Goal: Information Seeking & Learning: Learn about a topic

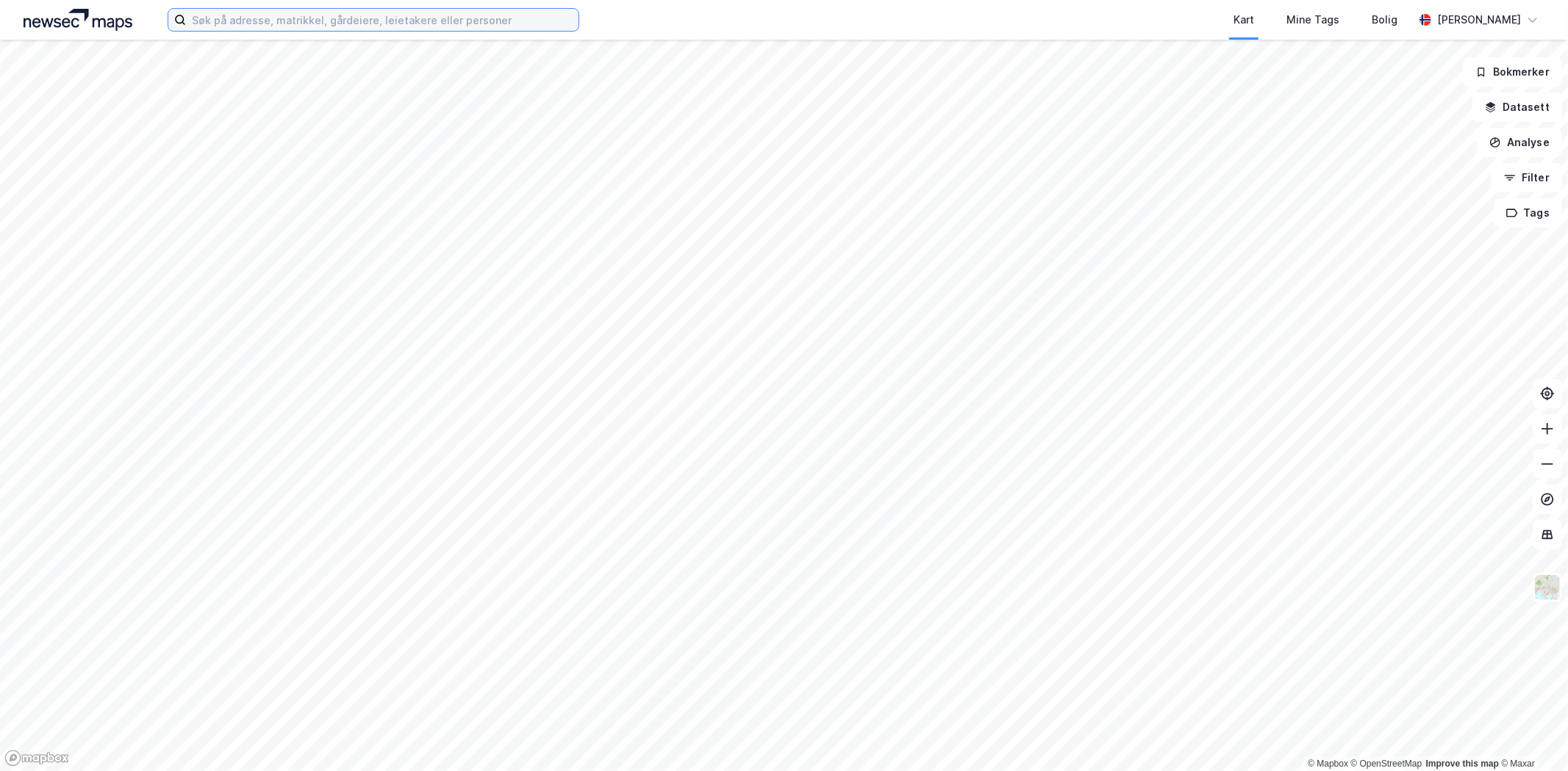
click at [290, 25] on input at bounding box center [382, 20] width 392 height 22
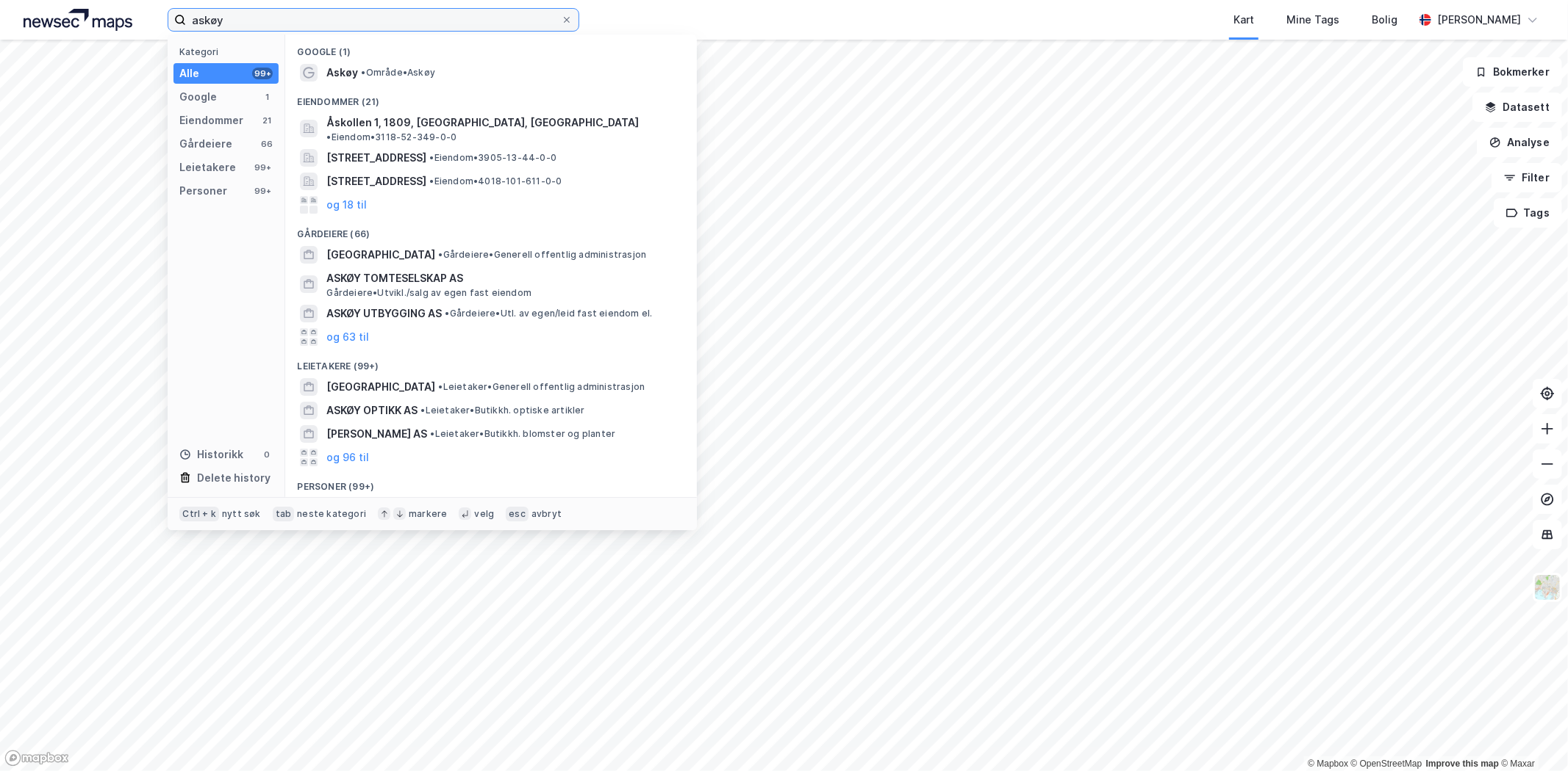
type input "askøy"
click at [342, 73] on span "Askøy" at bounding box center [342, 73] width 31 height 18
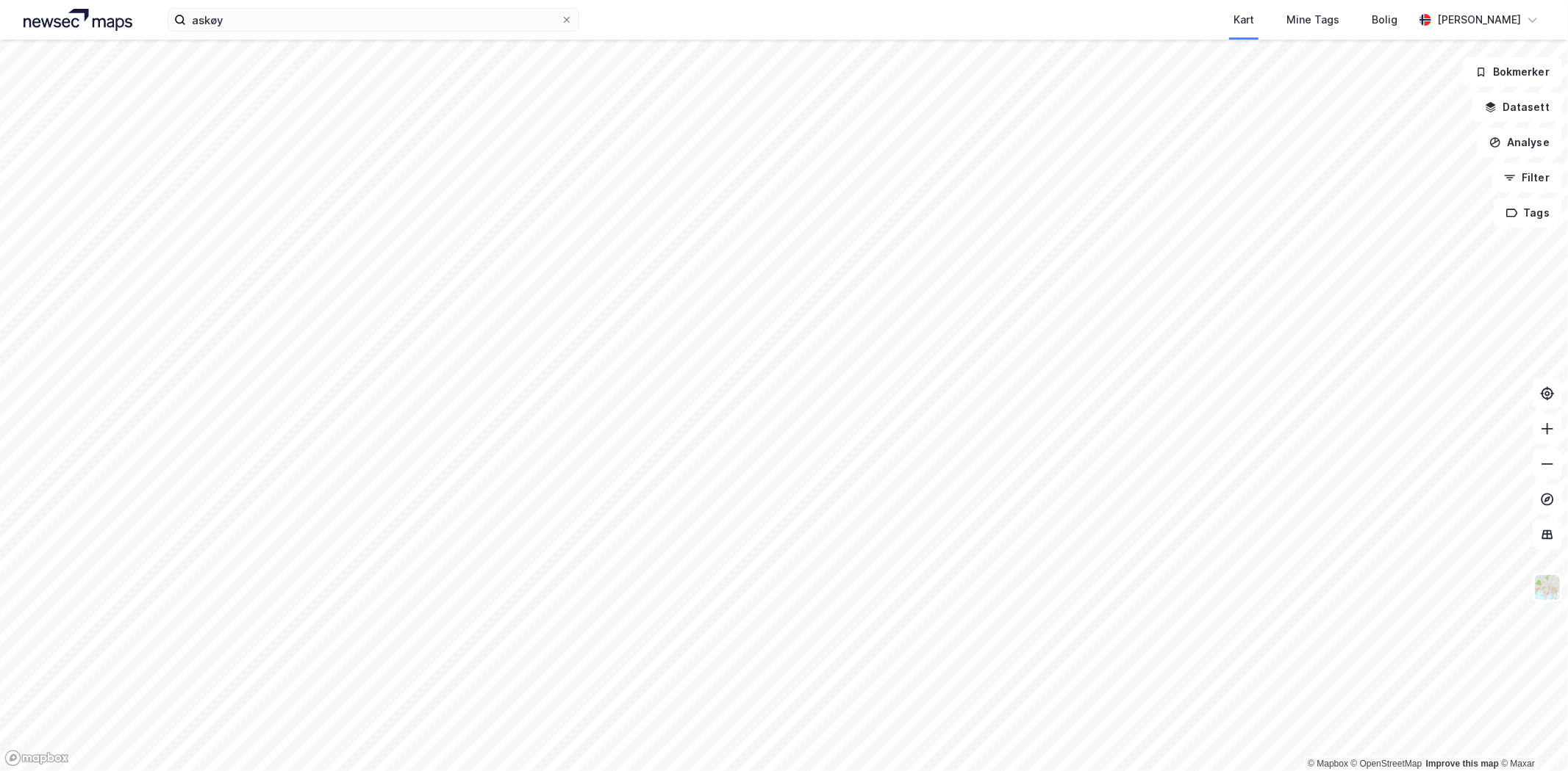
click at [657, 0] on html "askøy Kart Mine Tags Bolig [PERSON_NAME] © Mapbox © OpenStreetMap Improve this …" at bounding box center [784, 385] width 1568 height 771
